Goal: Task Accomplishment & Management: Use online tool/utility

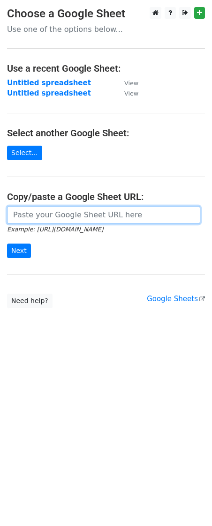
click at [51, 221] on input "url" at bounding box center [103, 215] width 193 height 18
paste input "https://docs.google.com/spreadsheets/d/1HMGMrYjktTYFt7y5rrXew1bgOkDO-8eBT7zLrXZ…"
type input "https://docs.google.com/spreadsheets/d/1HMGMrYjktTYFt7y5rrXew1bgOkDO-8eBT7zLrXZ…"
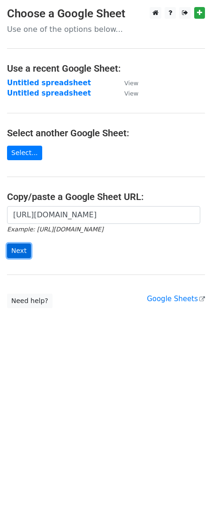
click at [17, 257] on input "Next" at bounding box center [19, 250] width 24 height 15
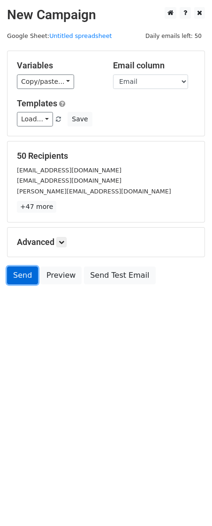
click at [26, 276] on link "Send" at bounding box center [22, 275] width 31 height 18
